Goal: Find specific page/section: Find specific page/section

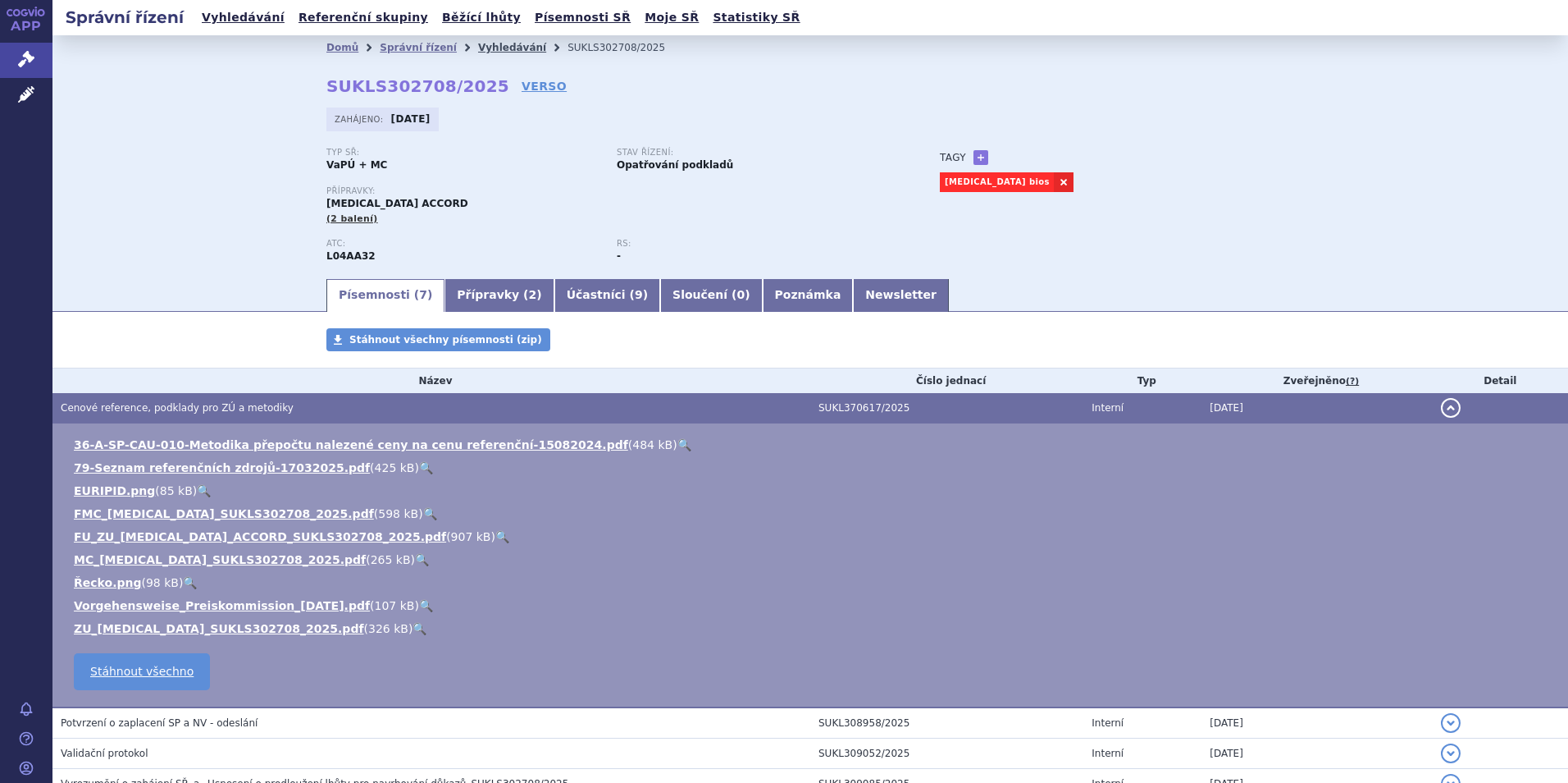
click at [478, 46] on link "Vyhledávání" at bounding box center [512, 47] width 68 height 12
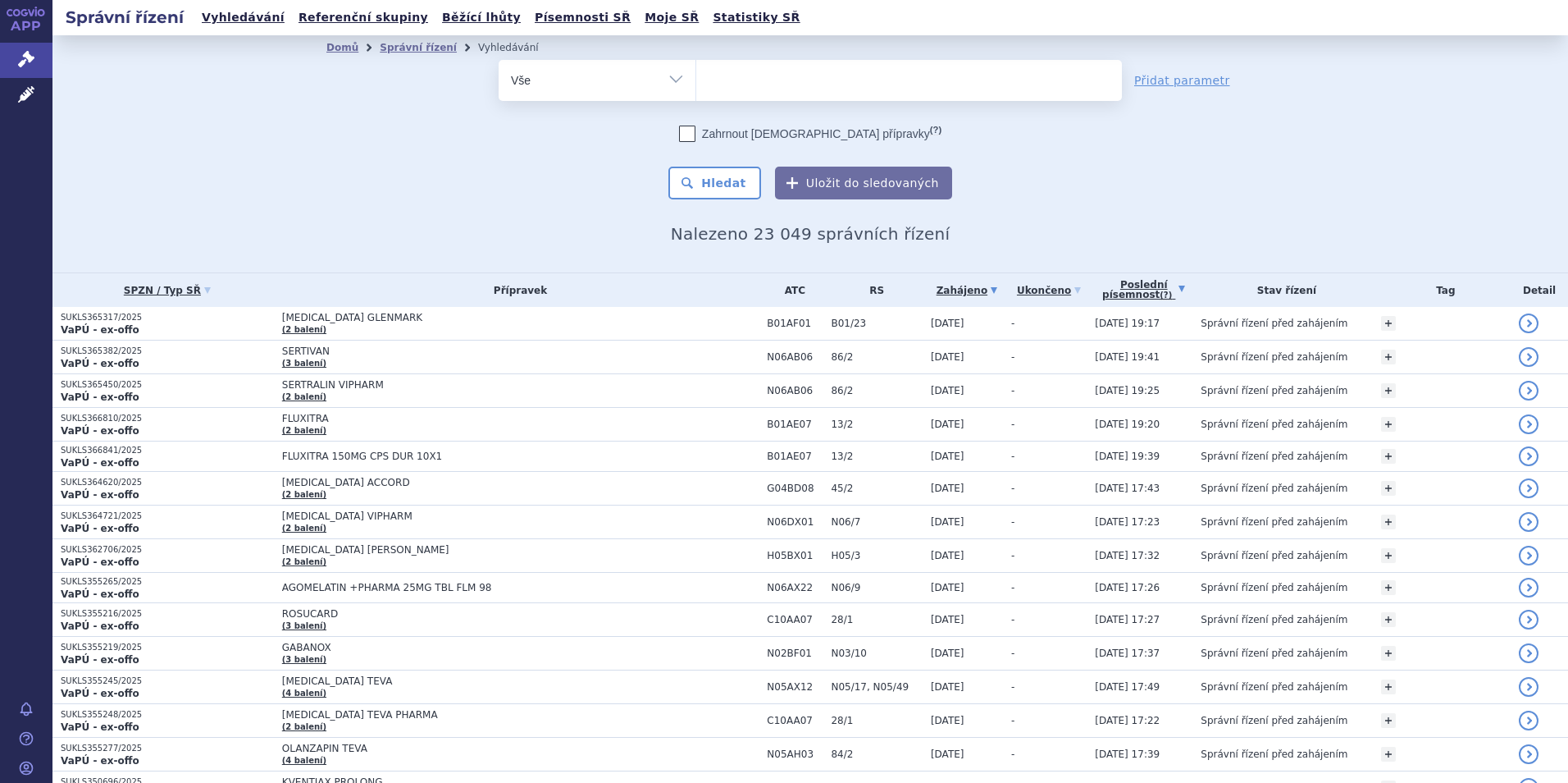
click at [1157, 294] on link "Poslední písemnost (?)" at bounding box center [1143, 290] width 98 height 34
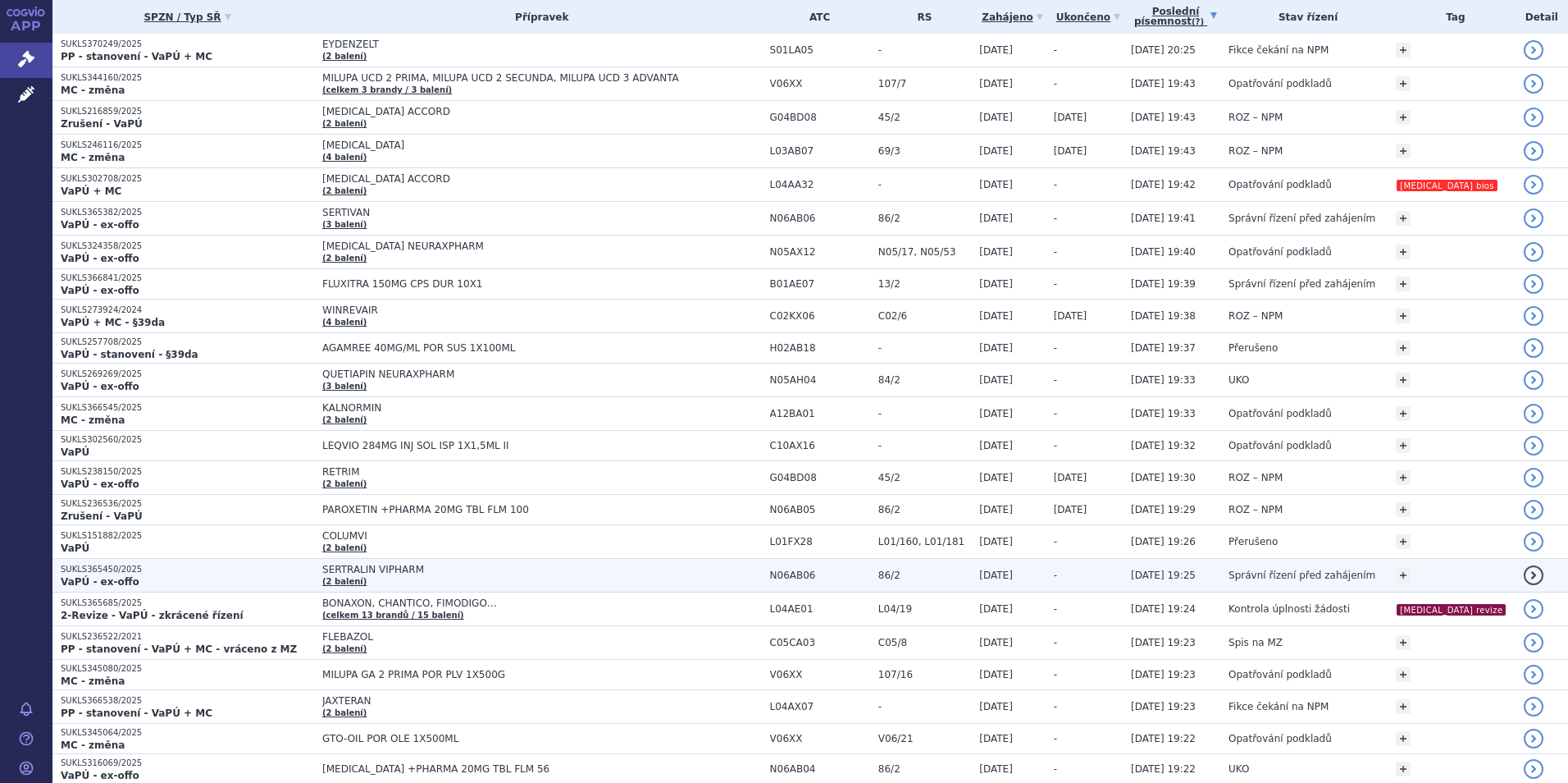
scroll to position [164, 0]
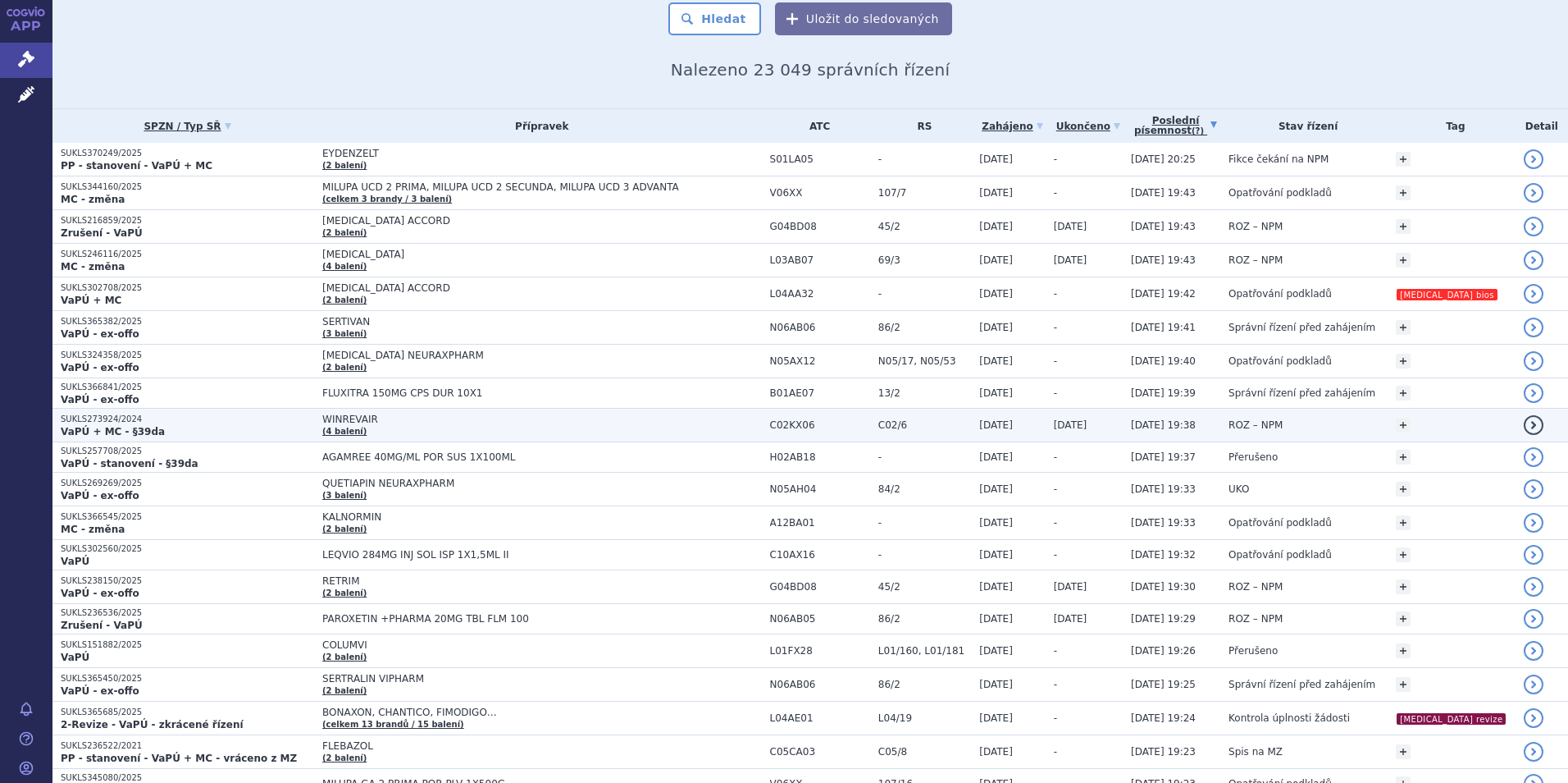
click at [464, 423] on span "WINREVAIR" at bounding box center [527, 420] width 410 height 12
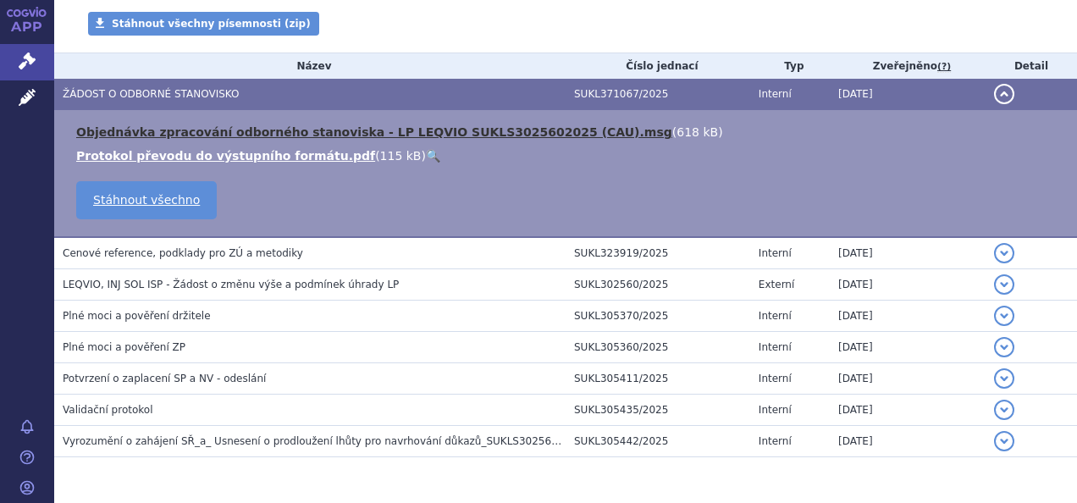
scroll to position [339, 0]
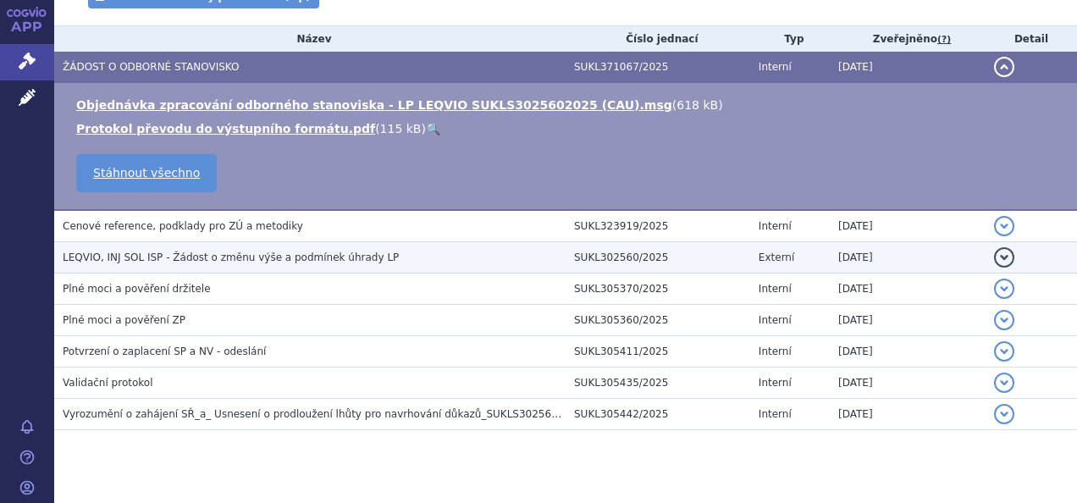
click at [212, 253] on span "LEQVIO, INJ SOL ISP - Žádost o změnu výše a podmínek úhrady LP" at bounding box center [231, 257] width 336 height 12
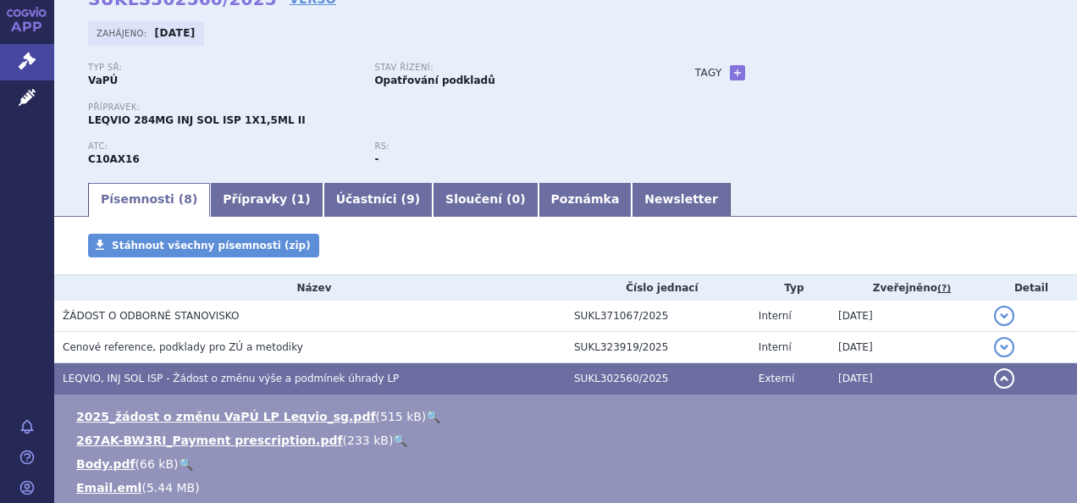
scroll to position [85, 0]
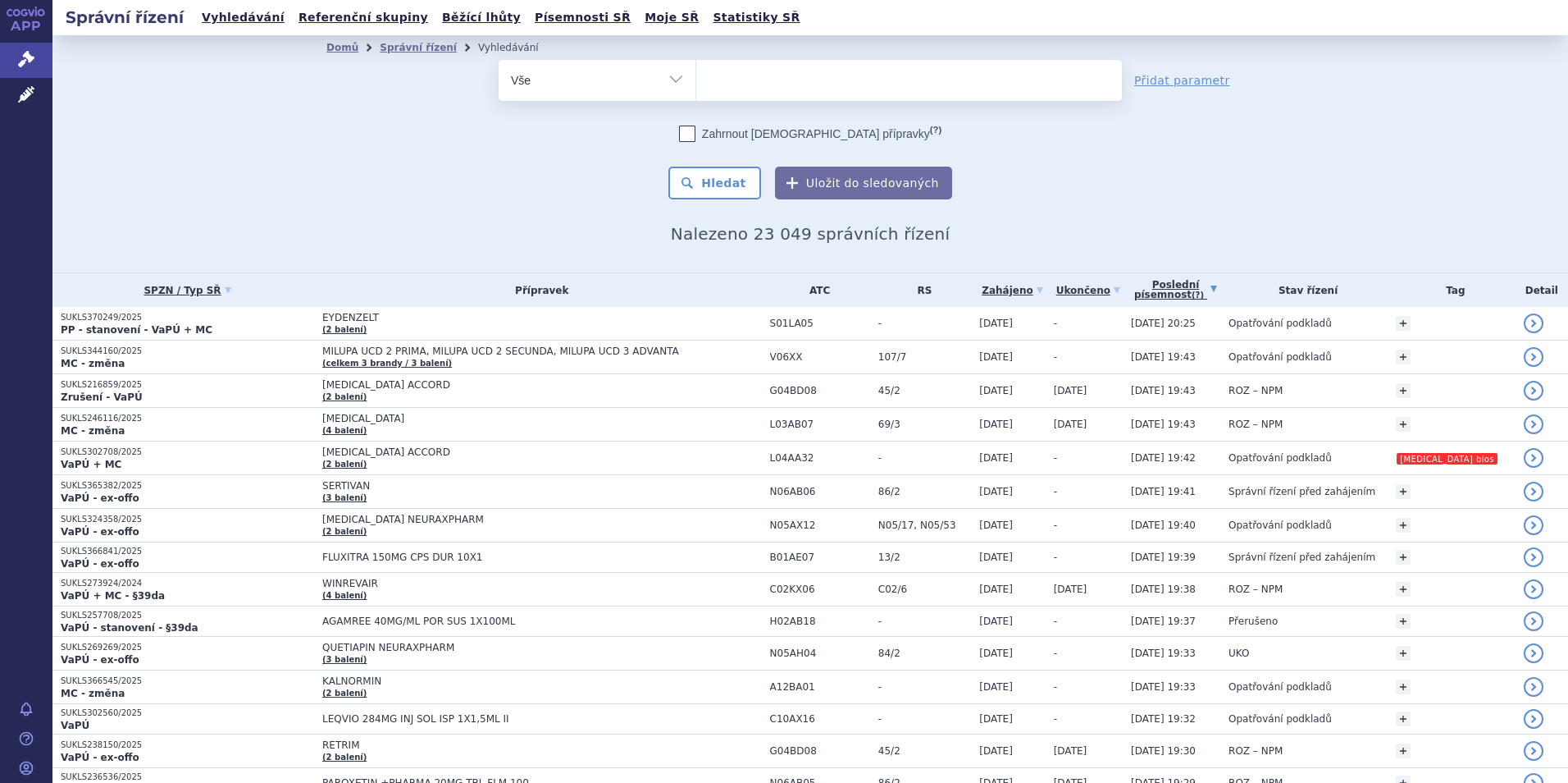
scroll to position [82, 0]
